Goal: Task Accomplishment & Management: Manage account settings

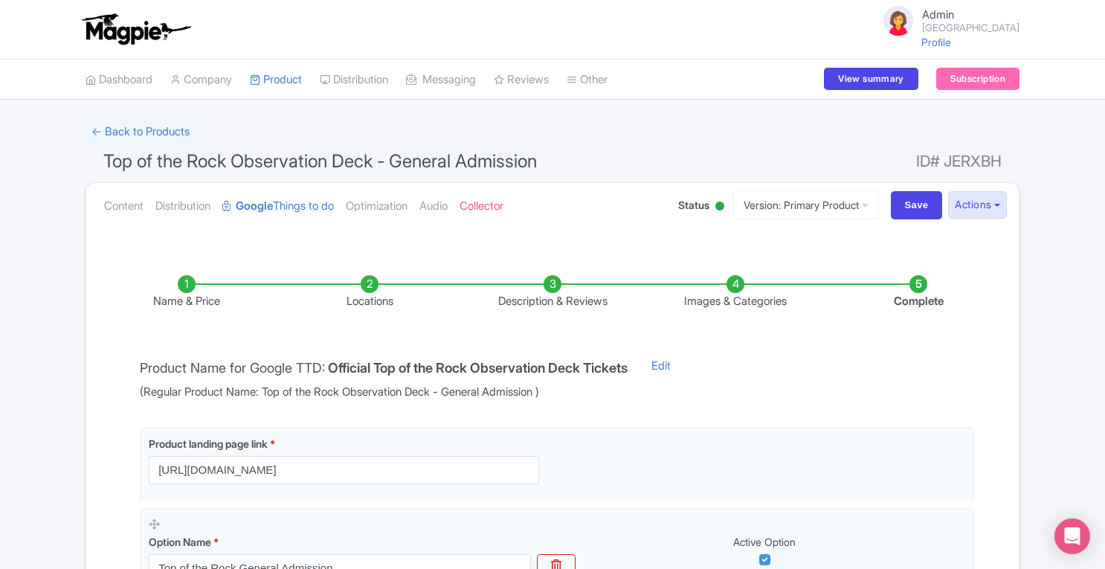
click at [553, 283] on li "Description & Reviews" at bounding box center [552, 292] width 183 height 35
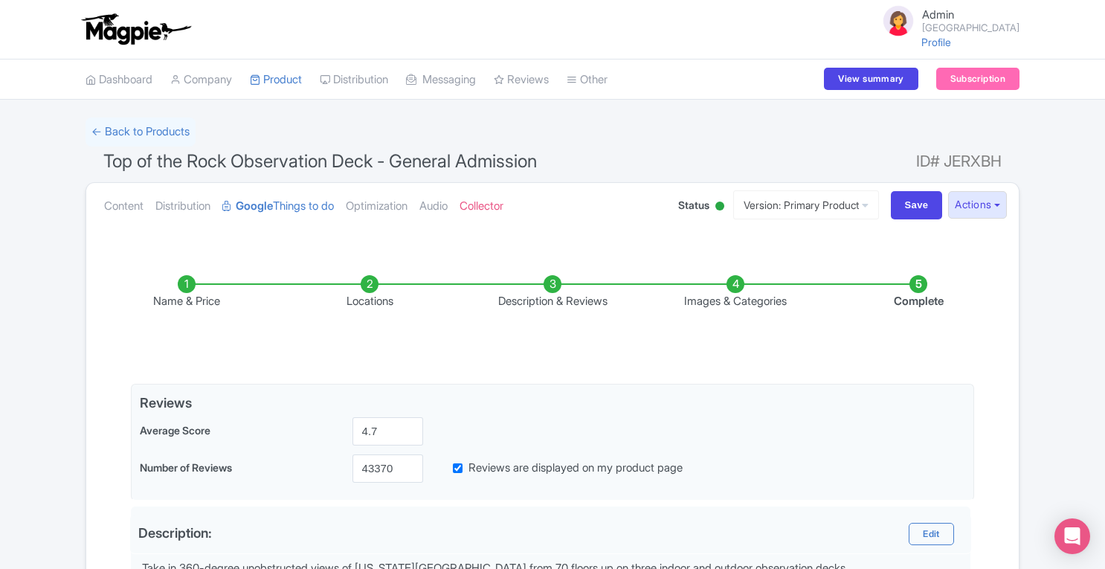
click at [192, 282] on li "Name & Price" at bounding box center [186, 292] width 183 height 35
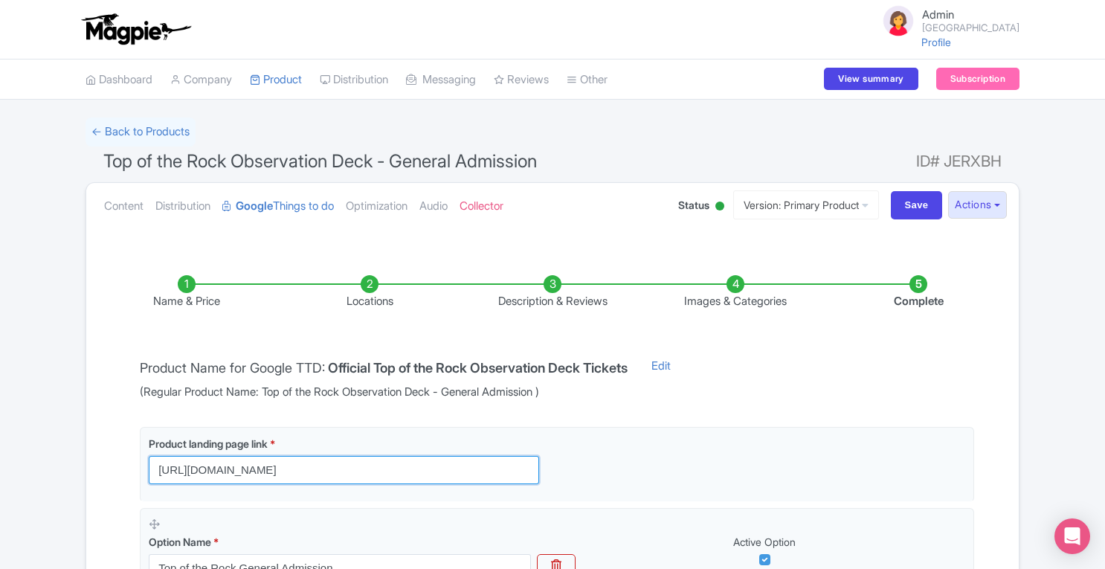
drag, startPoint x: 458, startPoint y: 469, endPoint x: 104, endPoint y: 447, distance: 354.5
click at [104, 447] on div "Name & Price Locations Description & Reviews Images & Categories Complete Produ…" at bounding box center [552, 554] width 914 height 619
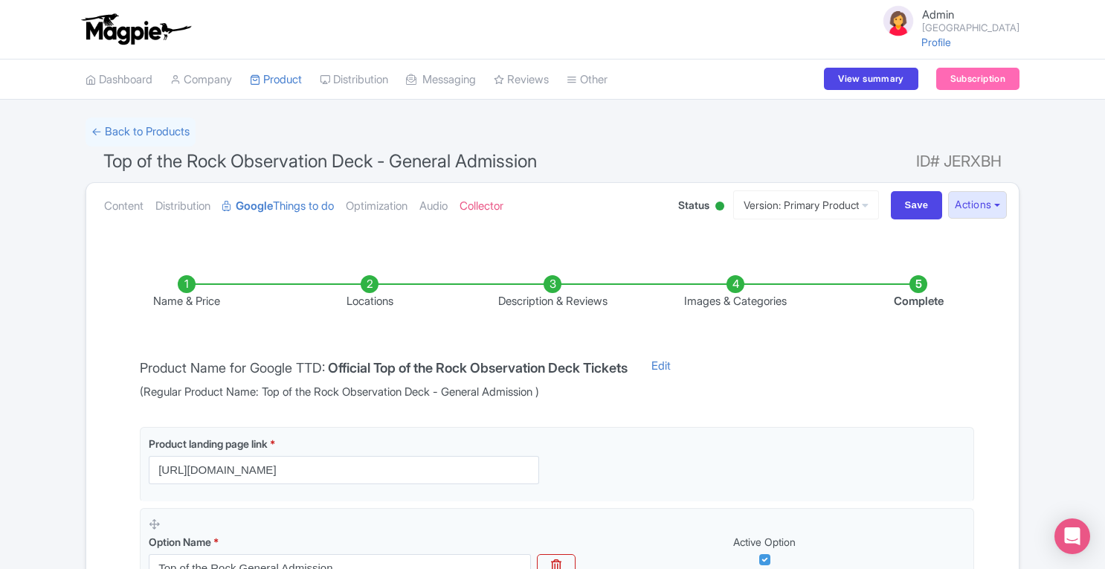
click at [557, 285] on li "Description & Reviews" at bounding box center [552, 292] width 183 height 35
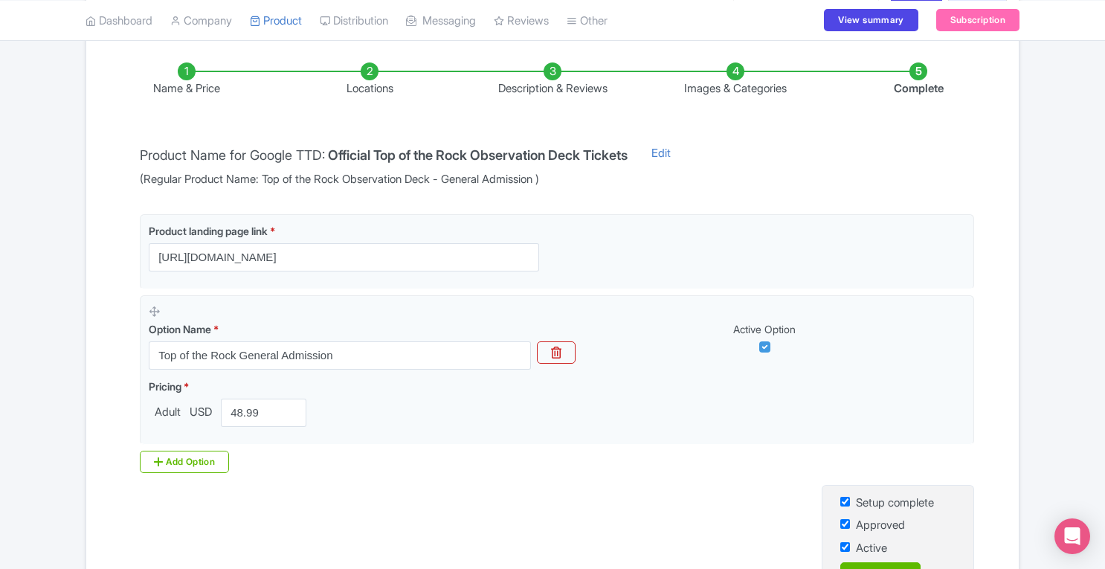
scroll to position [217, 0]
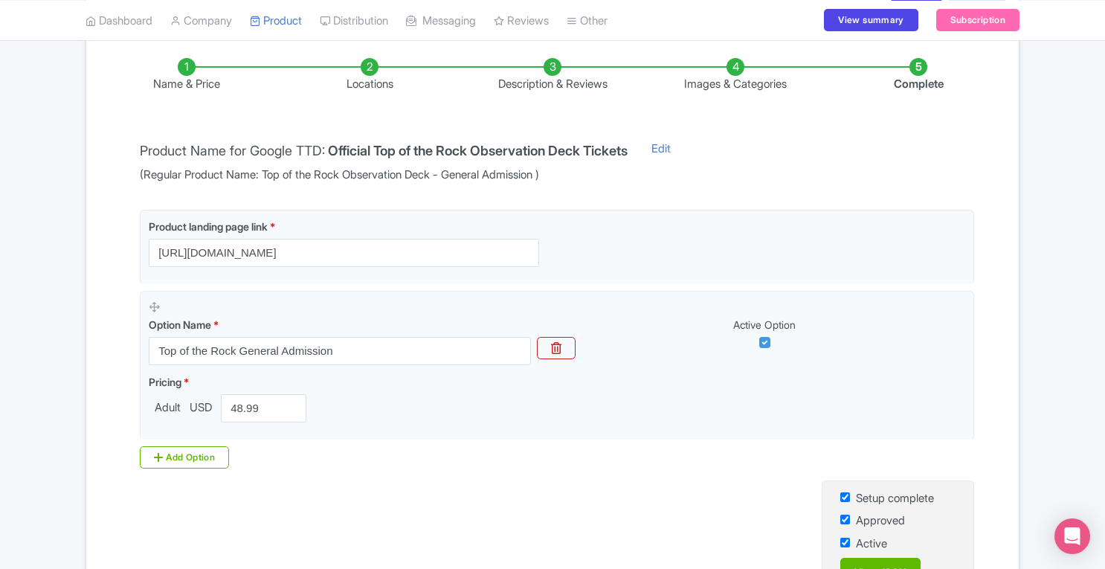
click at [554, 68] on li "Description & Reviews" at bounding box center [552, 75] width 183 height 35
